Goal: Information Seeking & Learning: Learn about a topic

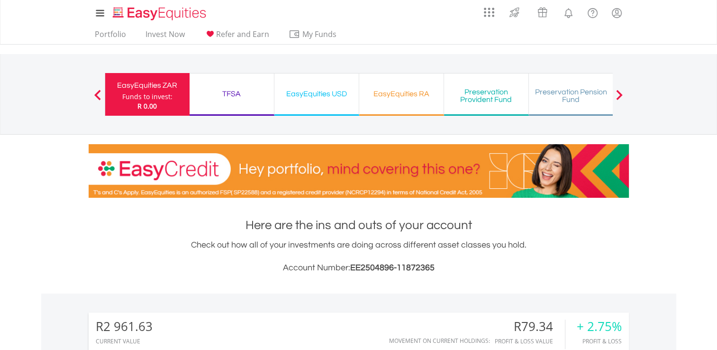
scroll to position [91, 180]
click at [106, 31] on link "Portfolio" at bounding box center [110, 36] width 39 height 15
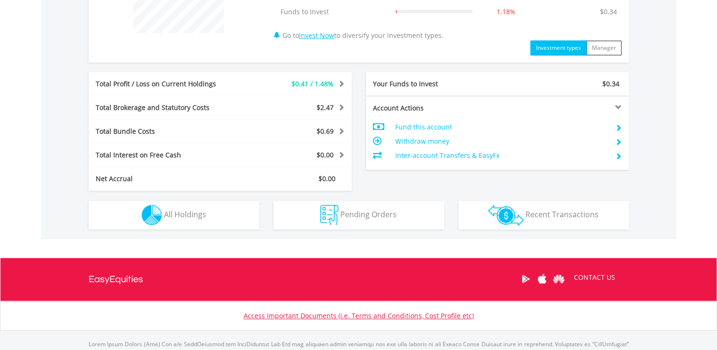
scroll to position [440, 0]
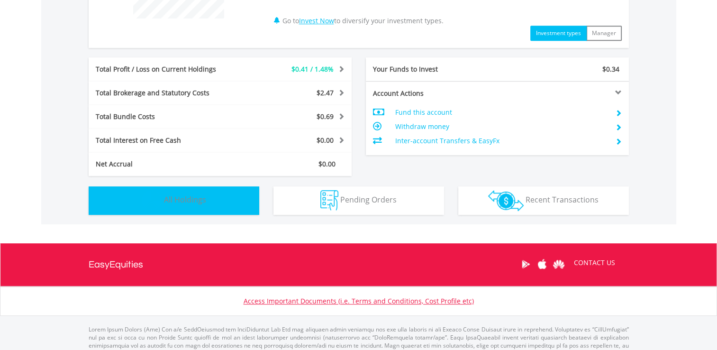
click at [239, 202] on button "Holdings All Holdings" at bounding box center [174, 200] width 171 height 28
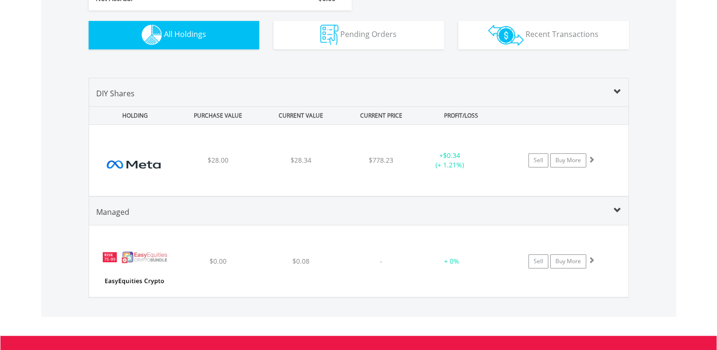
scroll to position [609, 0]
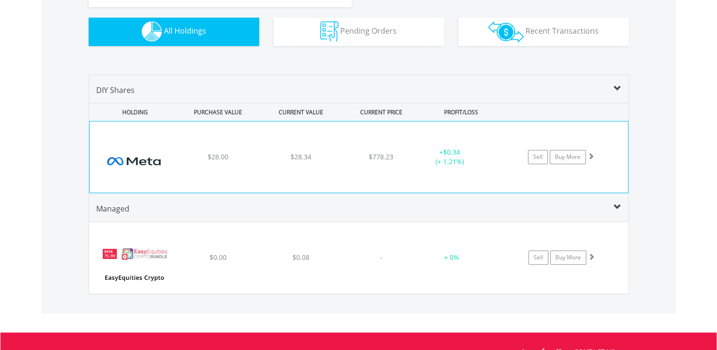
click at [259, 158] on div "﻿ Meta Platforms Inc-A $28.00 $28.34 $778.23 + $0.34 (+ 1.21%) Sell Buy More" at bounding box center [359, 156] width 538 height 71
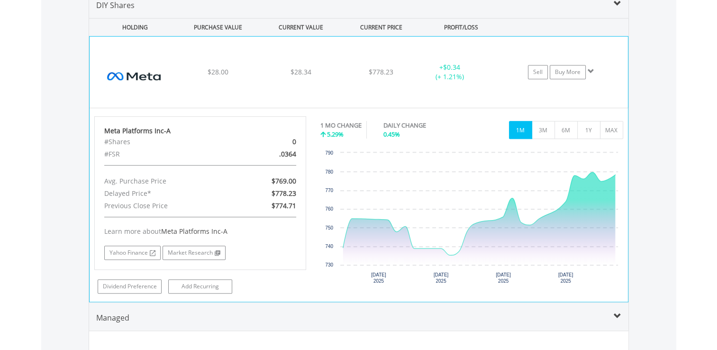
scroll to position [694, 0]
click at [178, 250] on link "Market Research" at bounding box center [193, 252] width 63 height 14
click at [109, 249] on link "Yahoo Finance" at bounding box center [132, 252] width 56 height 14
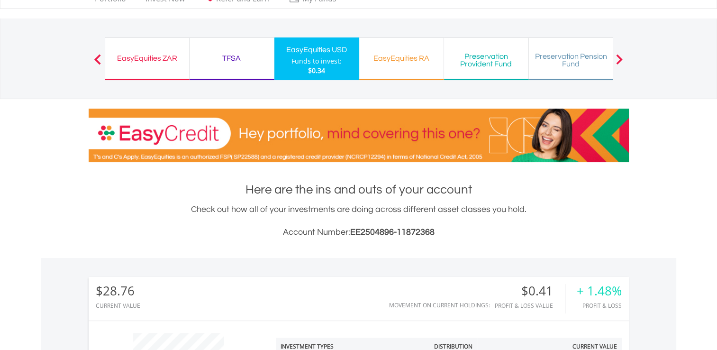
scroll to position [0, 0]
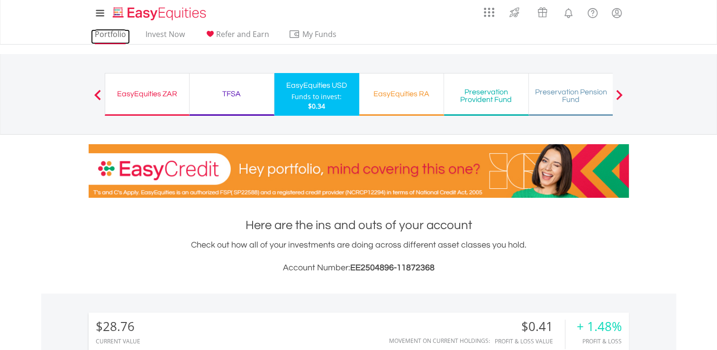
click at [122, 36] on link "Portfolio" at bounding box center [110, 36] width 39 height 15
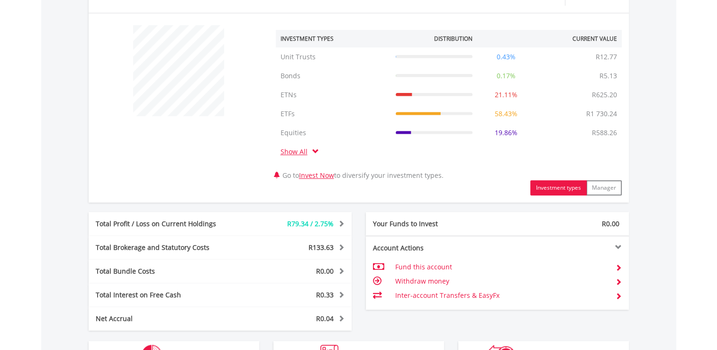
scroll to position [344, 0]
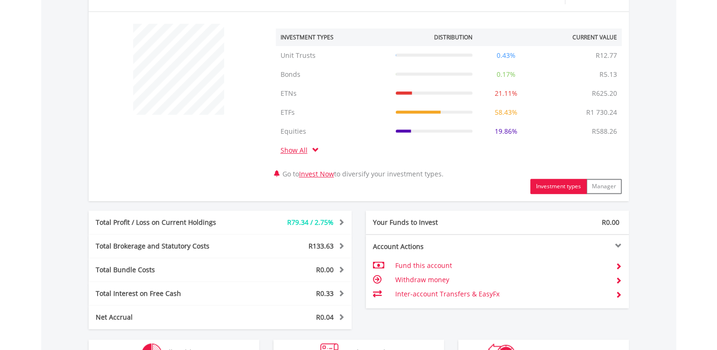
click at [310, 149] on link "Show All" at bounding box center [296, 149] width 32 height 9
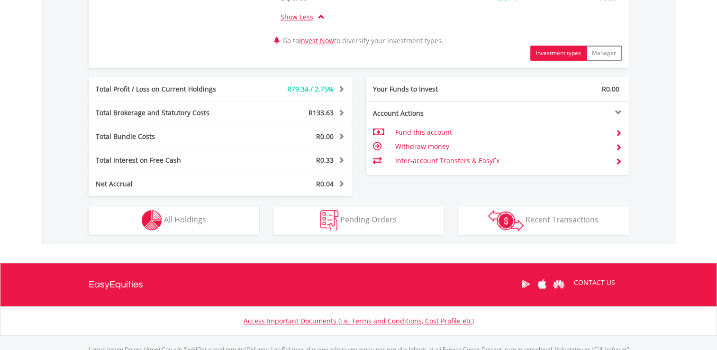
scroll to position [545, 0]
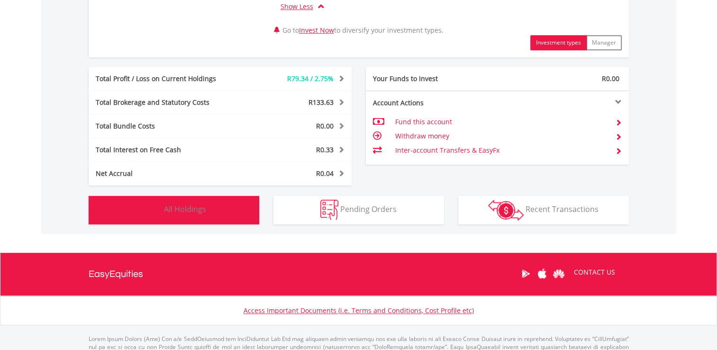
click at [209, 215] on button "Holdings All Holdings" at bounding box center [174, 210] width 171 height 28
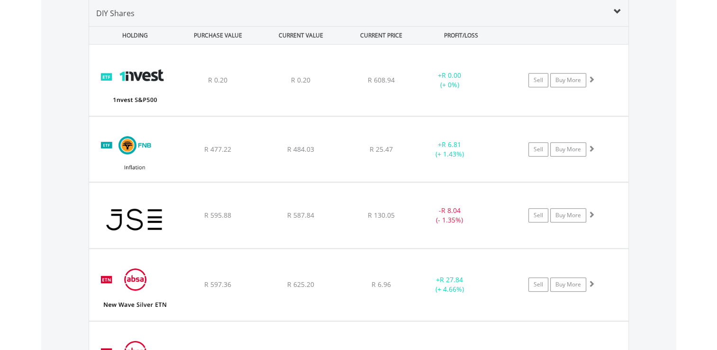
scroll to position [800, 0]
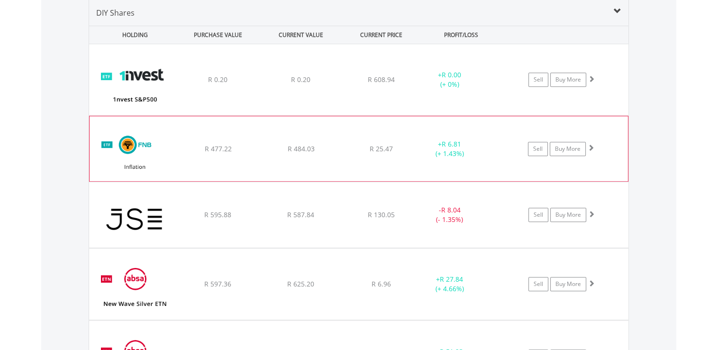
click at [349, 137] on div "﻿ FNB Government Inflation Linked Bond ETF R 477.22 R 484.03 R 25.47 + R 6.81 (…" at bounding box center [359, 148] width 538 height 64
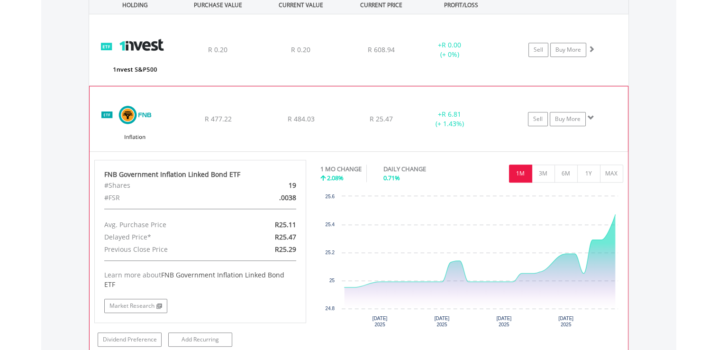
scroll to position [830, 0]
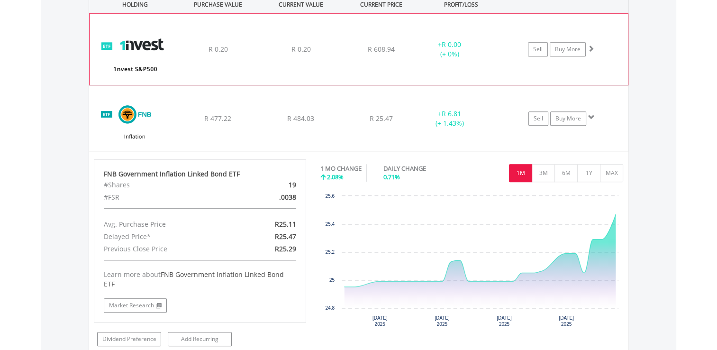
click at [353, 35] on div "﻿ 1nvest S&P500 Index Feeder ETF R 0.20 R 0.20 R 608.94 + R 0.00 (+ 0%) Sell Bu…" at bounding box center [359, 49] width 538 height 71
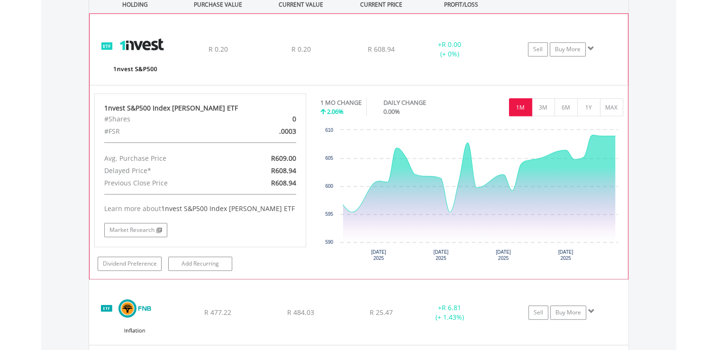
click at [342, 45] on div "﻿ 1nvest S&P500 Index Feeder ETF R 0.20 R 0.20 R 608.94 + R 0.00 (+ 0%) Sell Bu…" at bounding box center [359, 49] width 538 height 71
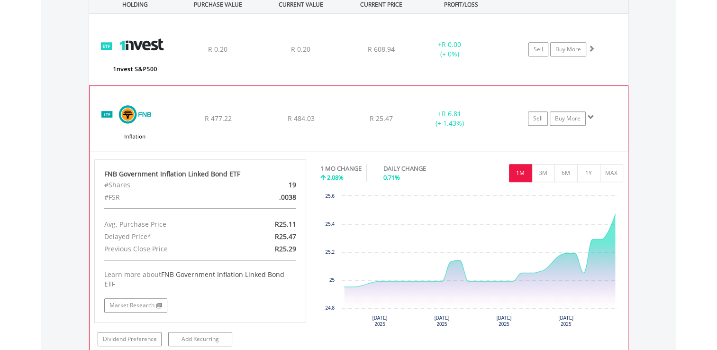
click at [336, 104] on div "﻿ FNB Government Inflation Linked Bond ETF R 477.22 R 484.03 R 25.47 + R 6.81 (…" at bounding box center [359, 118] width 538 height 64
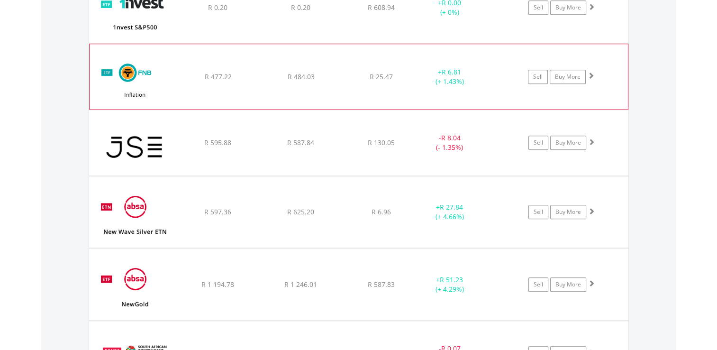
scroll to position [875, 0]
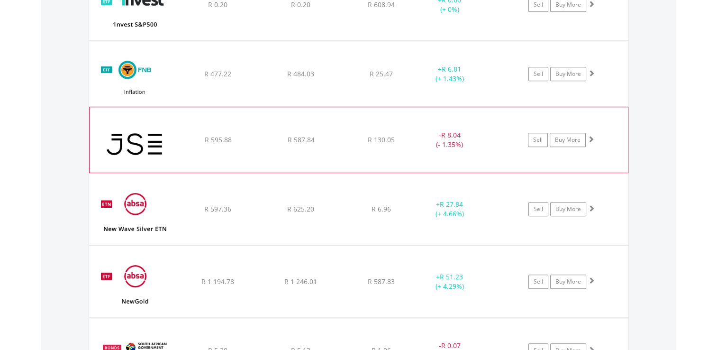
click at [345, 126] on div "﻿ JSE Limited R 595.88 R 587.84 R 130.05 - R 8.04 (- 1.35%) Sell Buy More" at bounding box center [359, 139] width 538 height 65
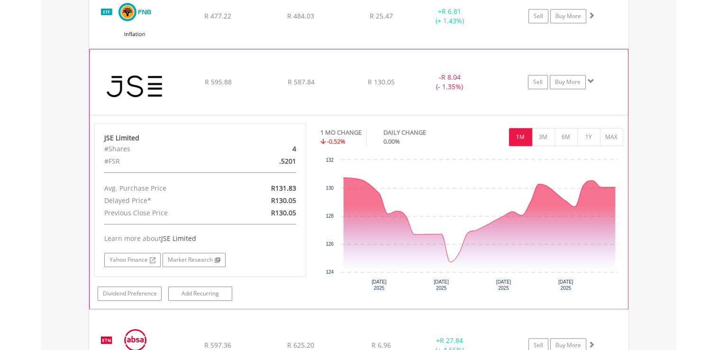
scroll to position [933, 0]
click at [358, 78] on div "R 130.05" at bounding box center [380, 81] width 75 height 9
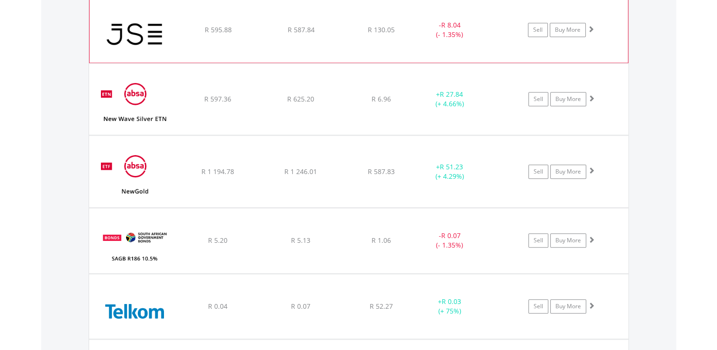
scroll to position [988, 0]
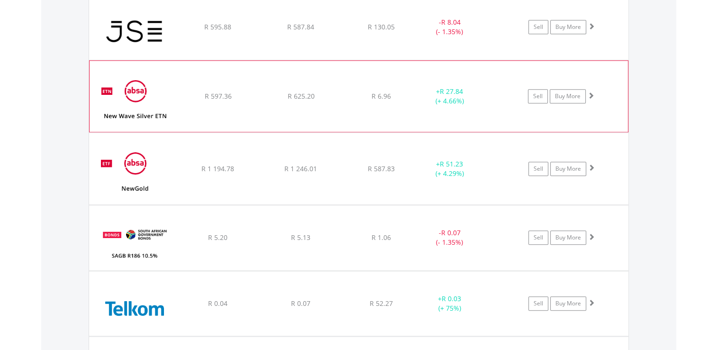
click at [359, 79] on div "﻿ New Wave Silver ETN R 597.36 R 625.20 R 6.96 + R 27.84 (+ 4.66%) Sell Buy More" at bounding box center [359, 96] width 538 height 71
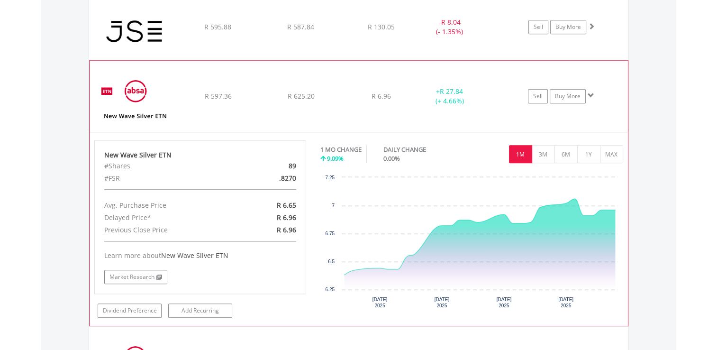
click at [307, 113] on div "﻿ New Wave Silver ETN R 597.36 R 625.20 R 6.96 + R 27.84 (+ 4.66%) Sell Buy More" at bounding box center [359, 96] width 538 height 71
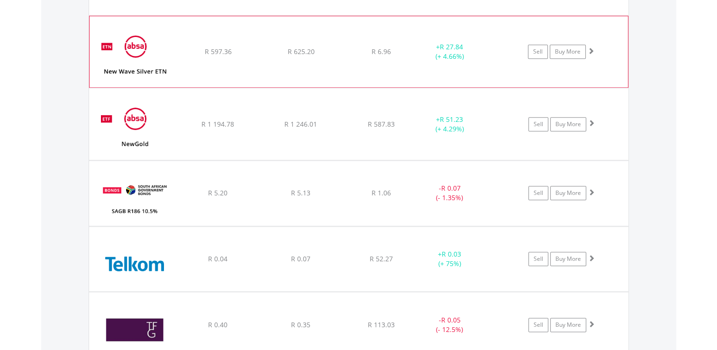
scroll to position [1044, 0]
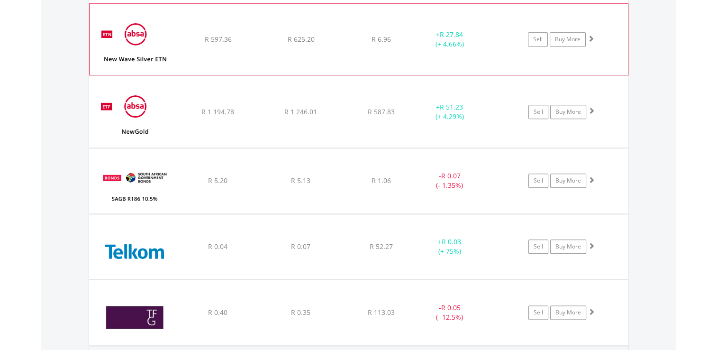
click at [307, 113] on span "R 1 246.01" at bounding box center [300, 111] width 33 height 9
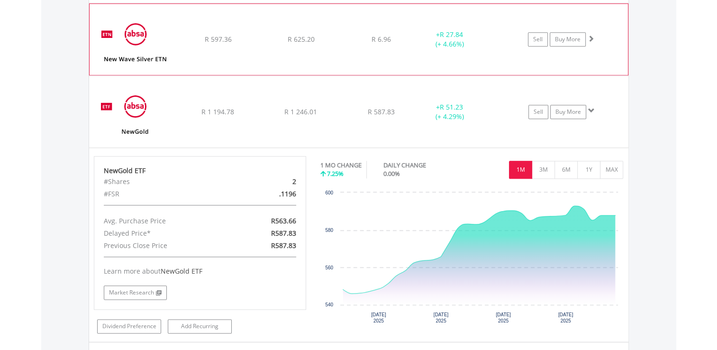
click at [307, 113] on span "R 1 246.01" at bounding box center [300, 111] width 33 height 9
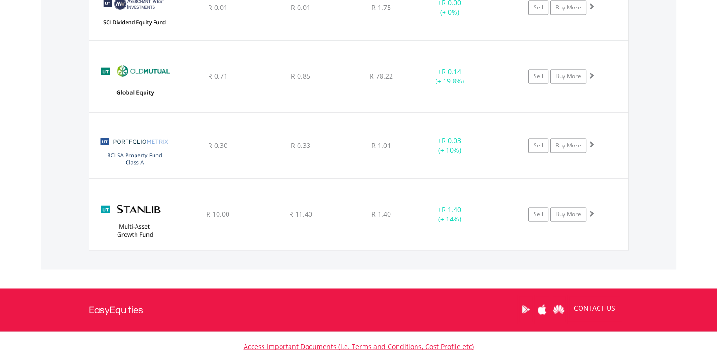
scroll to position [1528, 0]
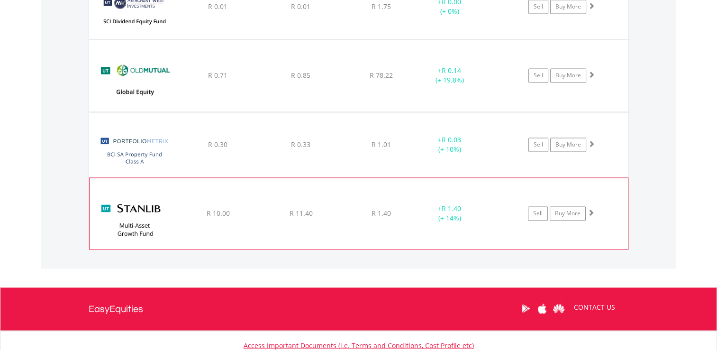
click at [332, 200] on div "﻿ Stanlib Multi-Asset Growth Fund R 10.00 R 11.40 R 1.40 + R 1.40 (+ 14%) Sell …" at bounding box center [359, 213] width 538 height 71
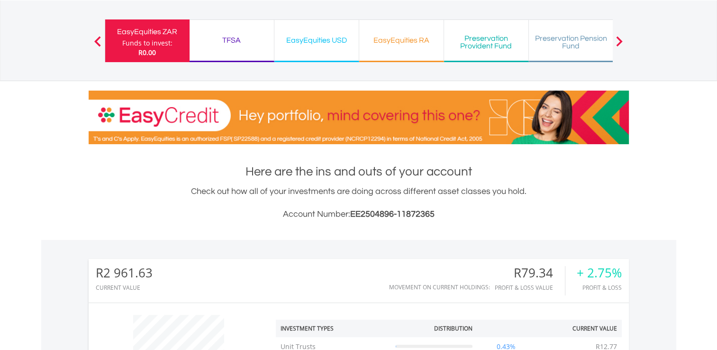
scroll to position [0, 0]
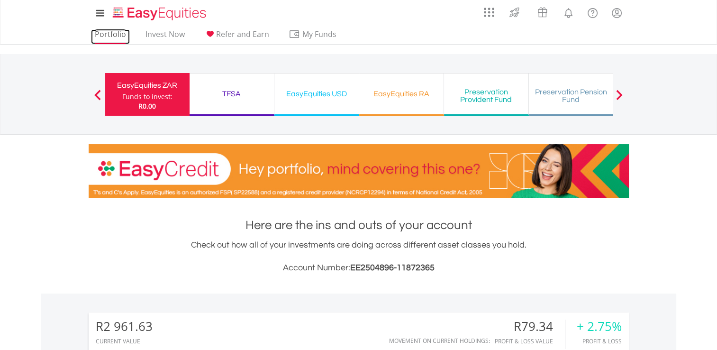
click at [110, 35] on link "Portfolio" at bounding box center [110, 36] width 39 height 15
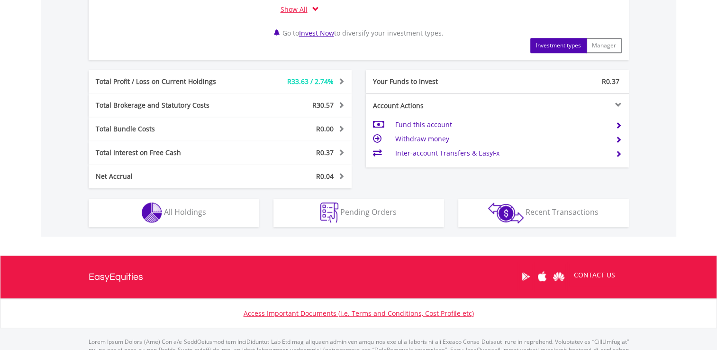
scroll to position [485, 0]
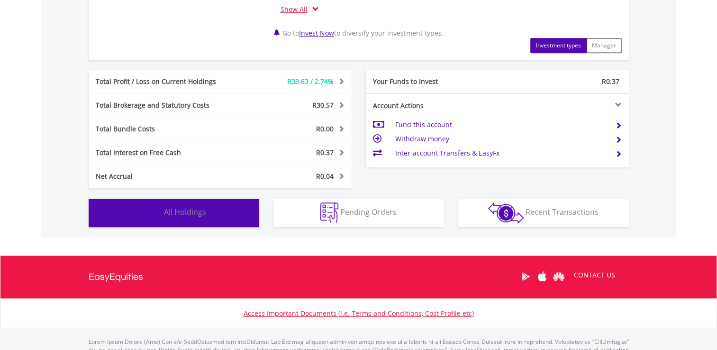
click at [224, 208] on button "Holdings All Holdings" at bounding box center [174, 212] width 171 height 28
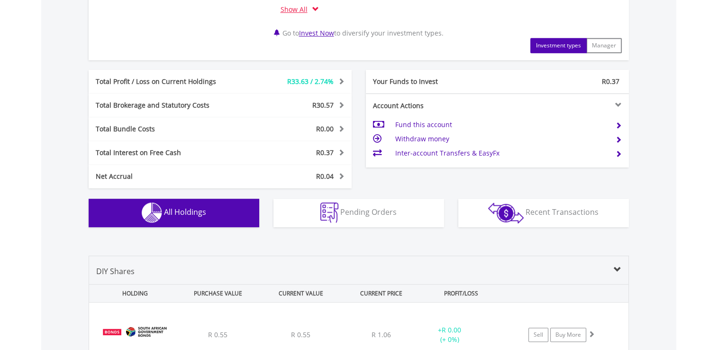
scroll to position [739, 0]
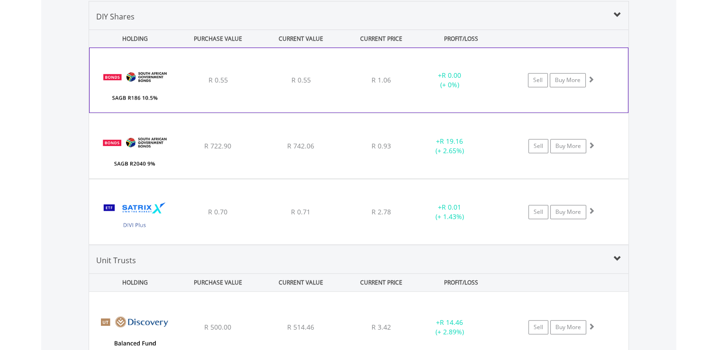
click at [263, 82] on div "R 0.55" at bounding box center [301, 79] width 81 height 9
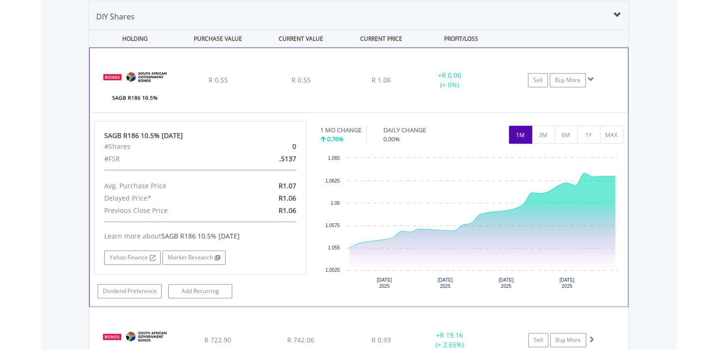
click at [263, 82] on div "R 0.55" at bounding box center [301, 79] width 81 height 9
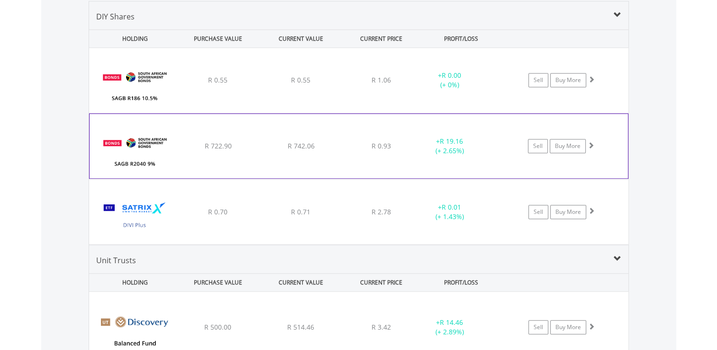
click at [279, 126] on div "﻿ SAGB R2040 9% [DATE] R 722.90 R 742.06 R 0.93 + R 19.16 (+ 2.65%) Sell Buy Mo…" at bounding box center [359, 146] width 538 height 64
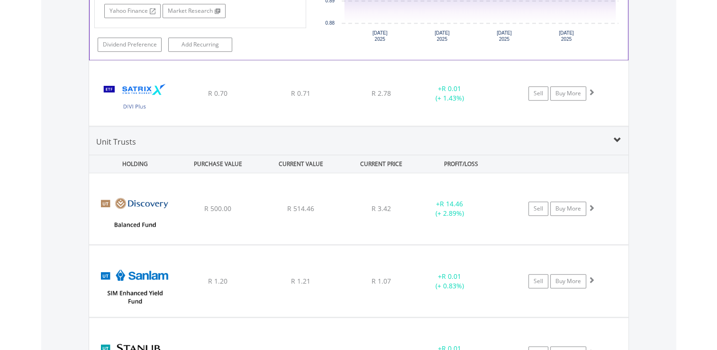
scroll to position [1052, 0]
click at [285, 197] on div "﻿ Discovery Balanced Fund A R 500.00 R 514.46 R 3.42 + R 14.46 (+ 2.89%) Sell B…" at bounding box center [359, 207] width 538 height 71
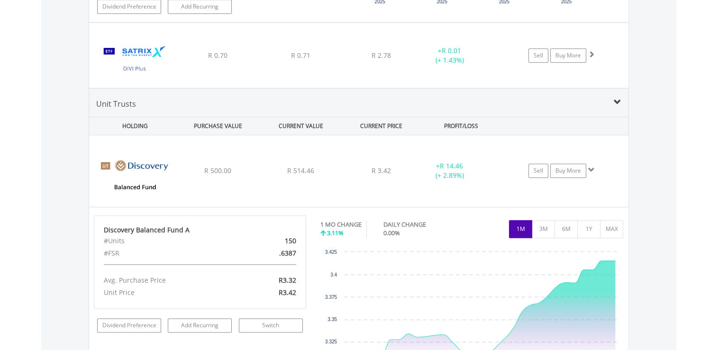
scroll to position [1158, 0]
